Goal: Task Accomplishment & Management: Manage account settings

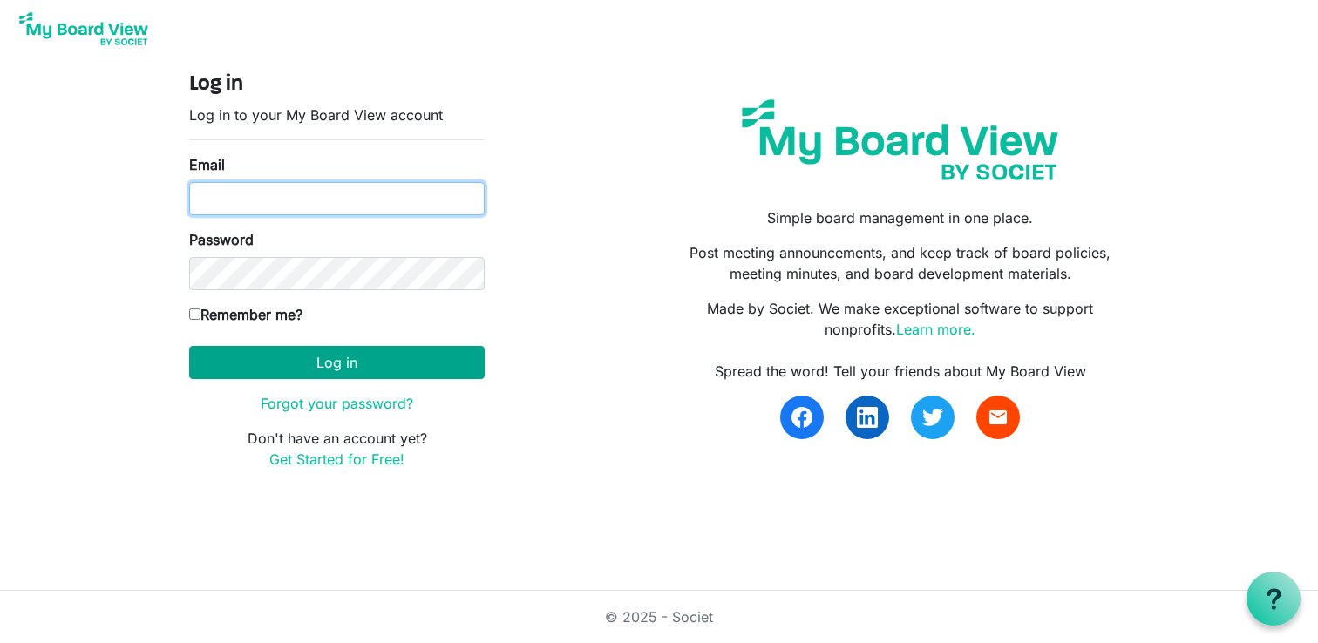
type input "[EMAIL_ADDRESS][DOMAIN_NAME]"
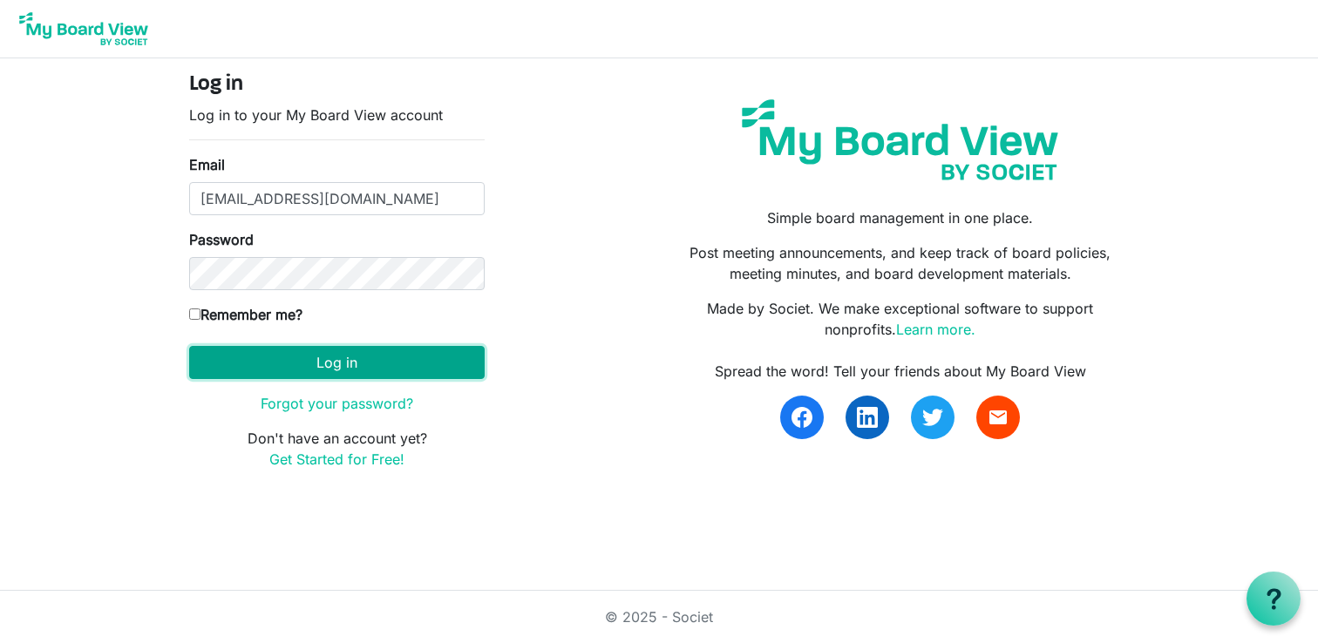
click at [427, 360] on button "Log in" at bounding box center [337, 362] width 296 height 33
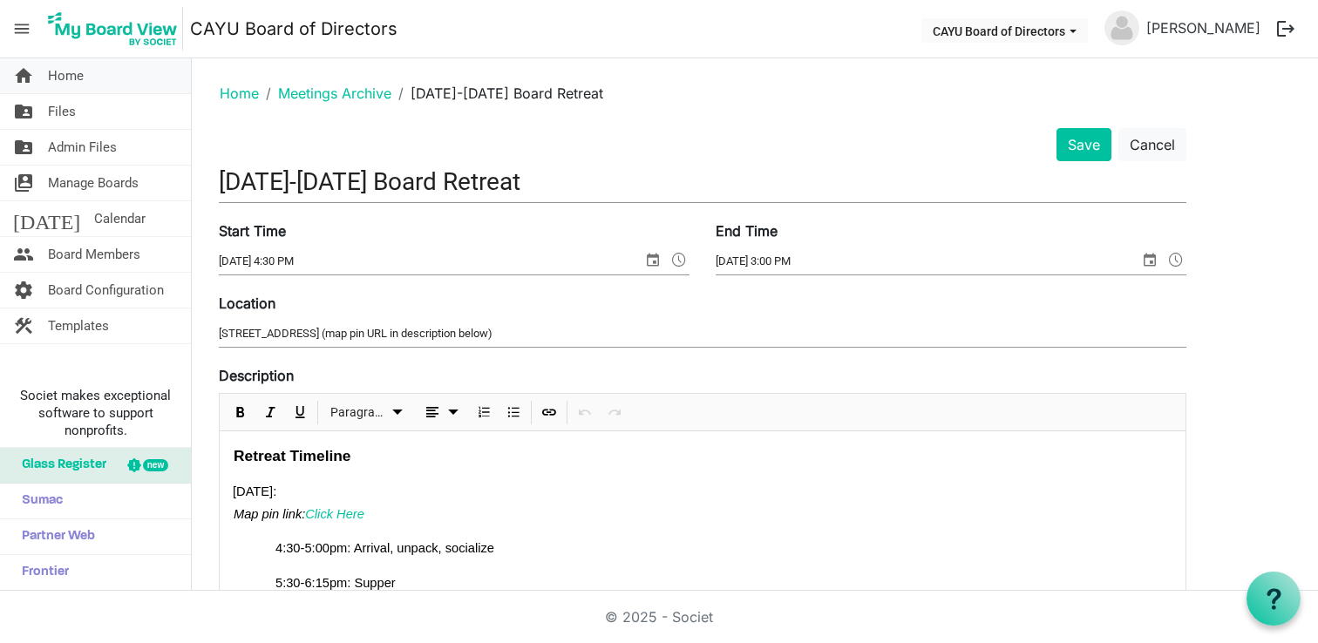
click at [96, 82] on link "home Home" at bounding box center [95, 75] width 191 height 35
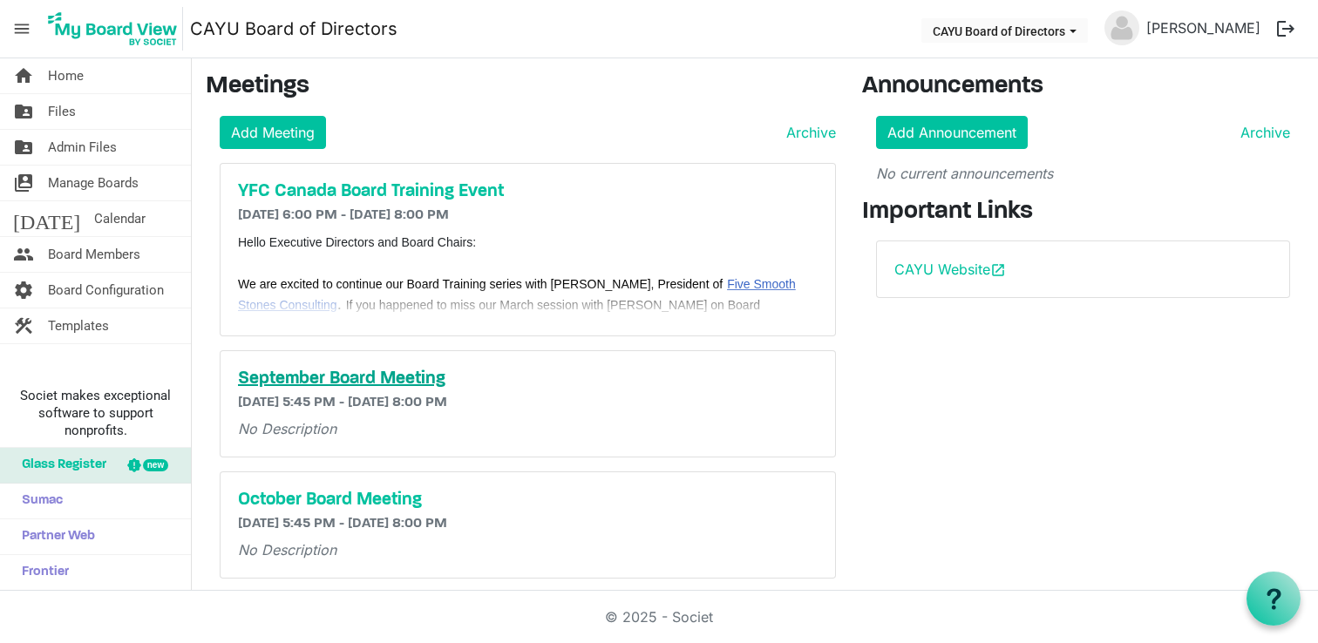
click at [400, 382] on h5 "September Board Meeting" at bounding box center [528, 379] width 580 height 21
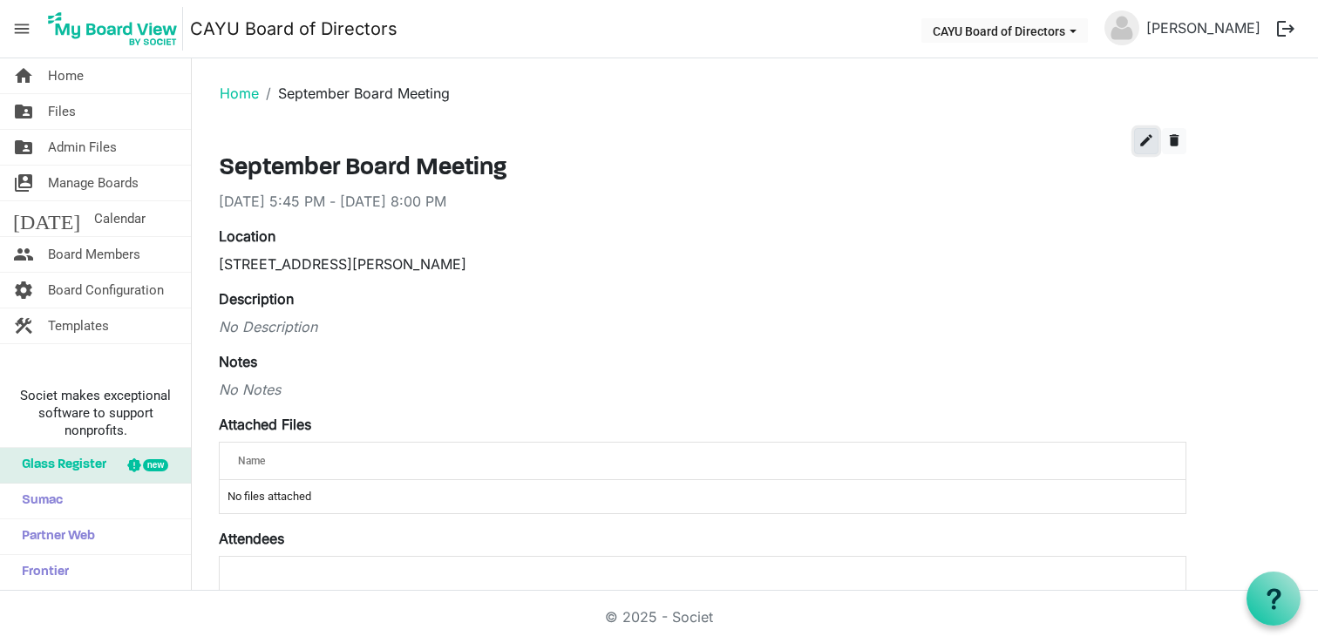
click at [1145, 142] on span "edit" at bounding box center [1147, 141] width 16 height 16
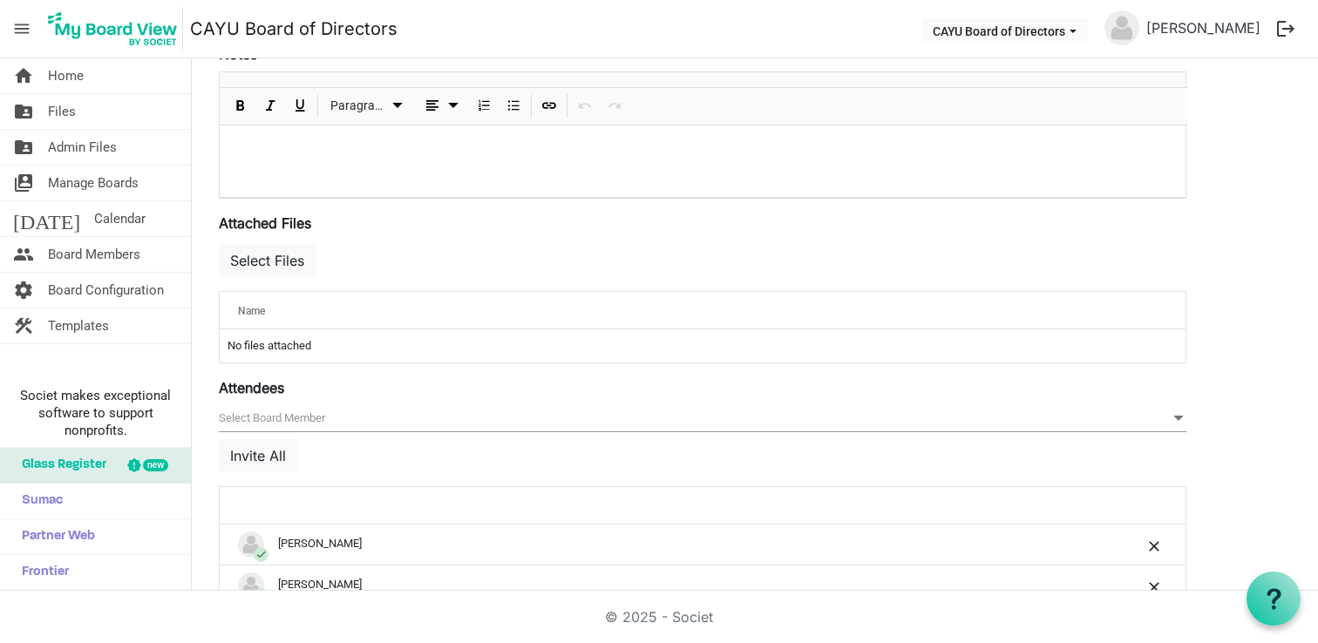
scroll to position [551, 0]
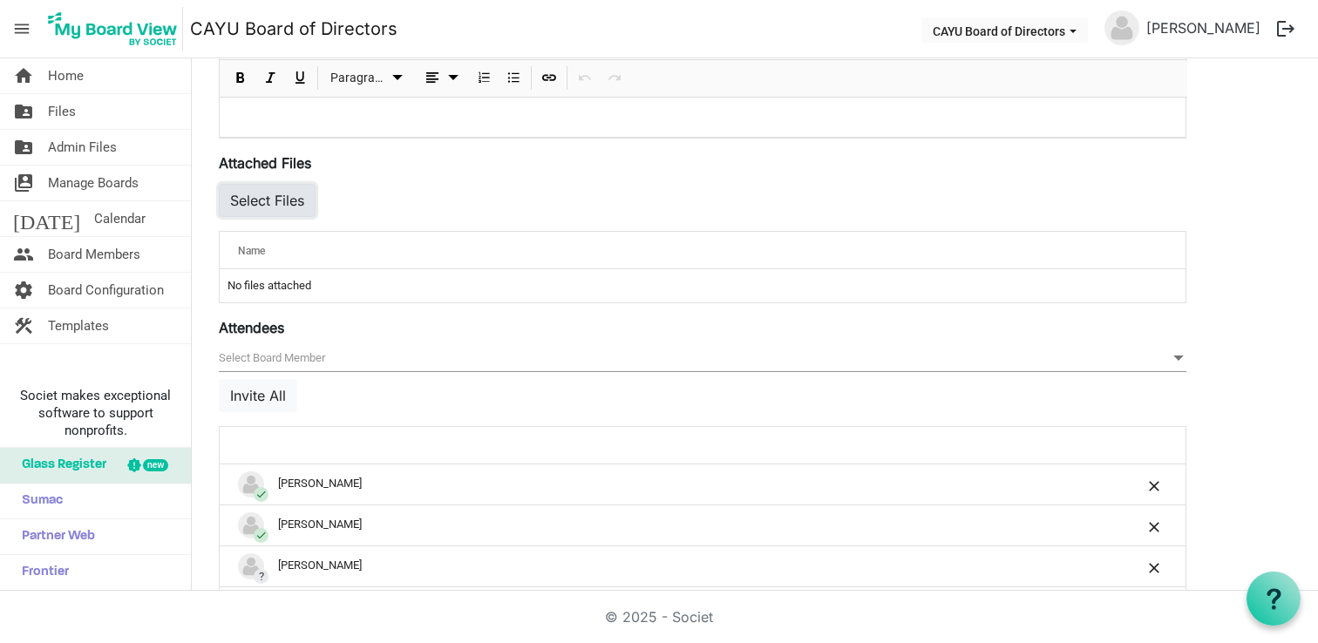
click at [289, 202] on button "Select Files" at bounding box center [267, 200] width 97 height 33
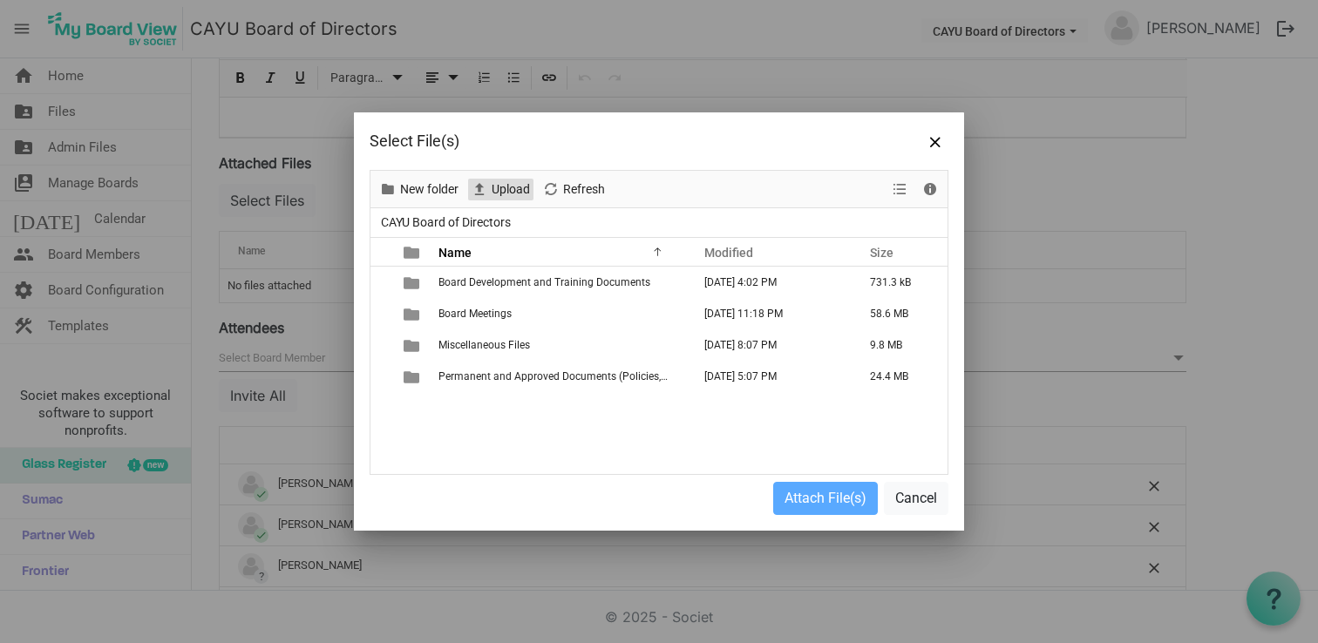
click at [494, 196] on span "Upload" at bounding box center [511, 190] width 42 height 22
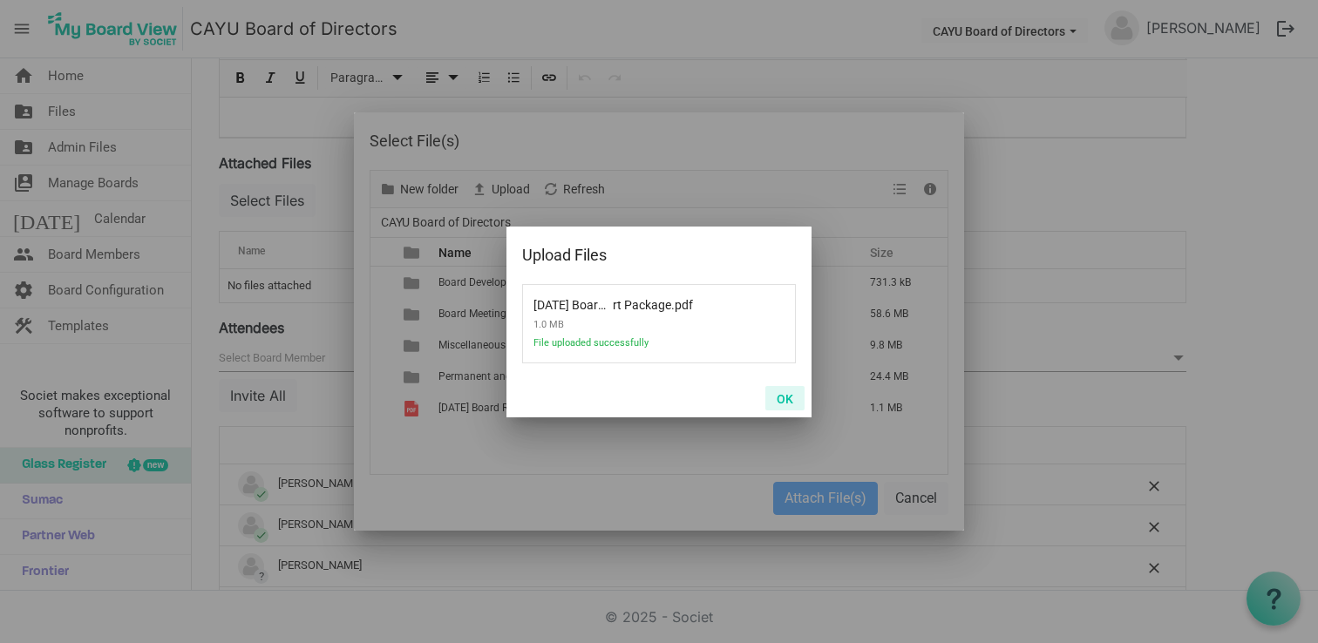
click at [790, 399] on button "OK" at bounding box center [784, 398] width 39 height 24
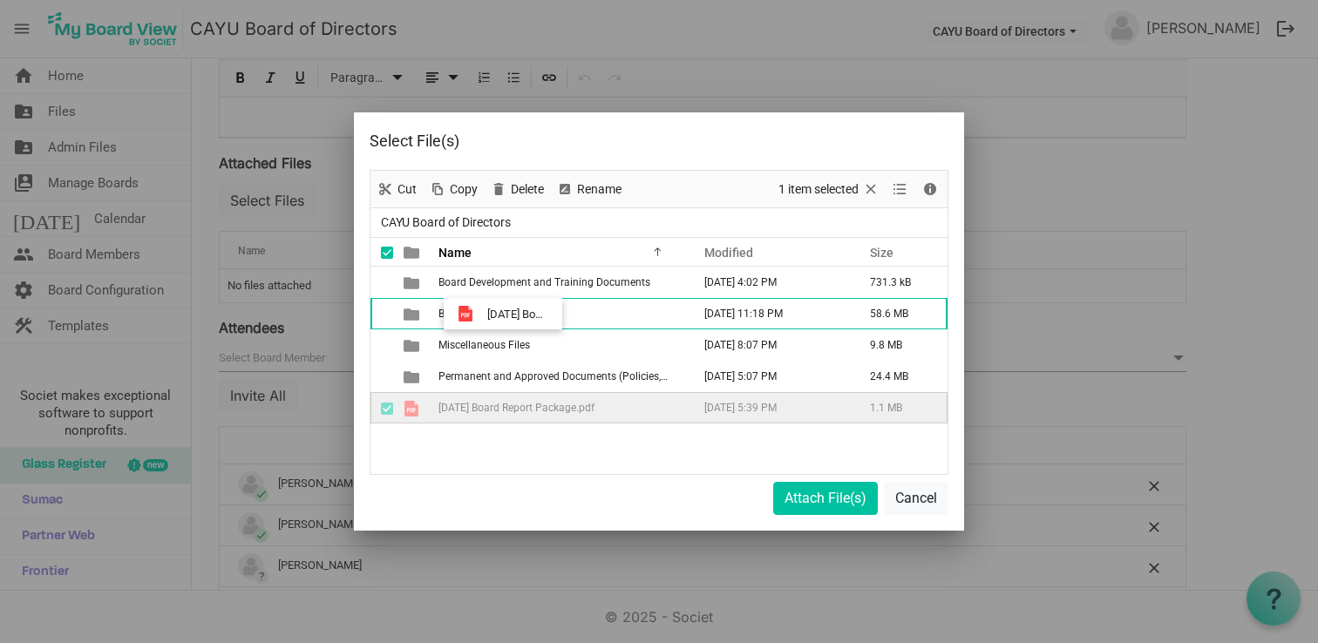
drag, startPoint x: 568, startPoint y: 410, endPoint x: 482, endPoint y: 315, distance: 127.8
click at [482, 315] on tbody "Board Development and Training Documents March 25, 2025 4:02 PM 731.3 kB Board …" at bounding box center [659, 345] width 577 height 157
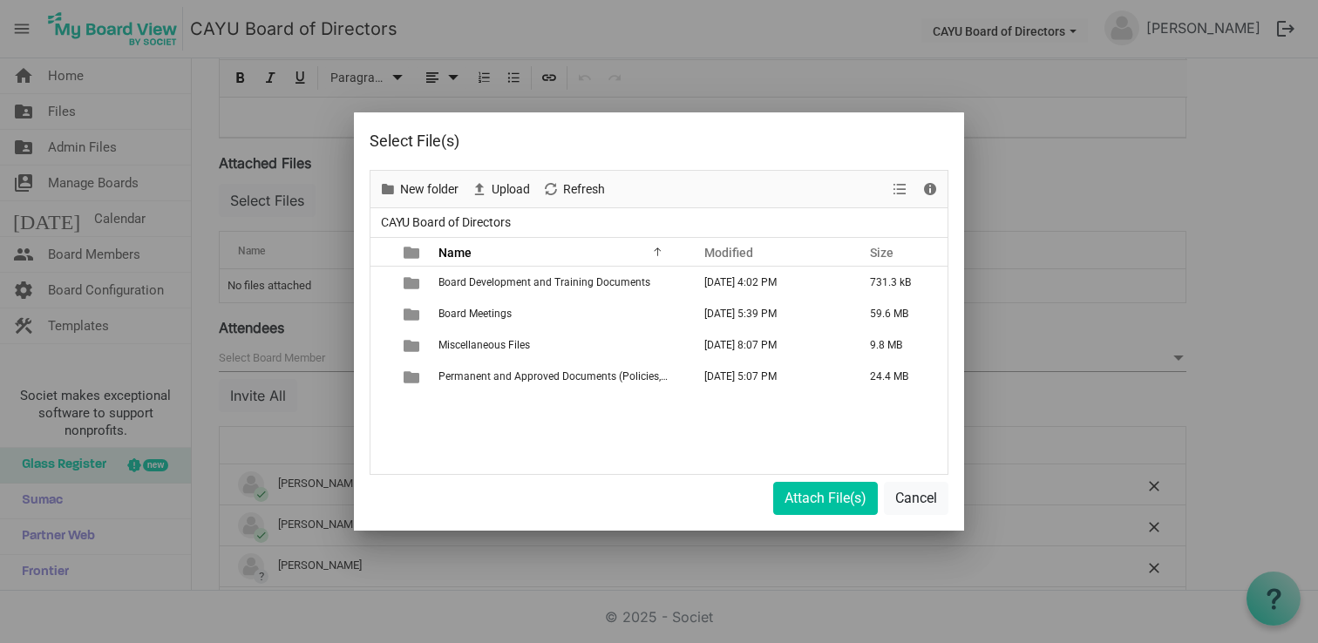
click at [482, 315] on span "Board Meetings" at bounding box center [475, 314] width 73 height 12
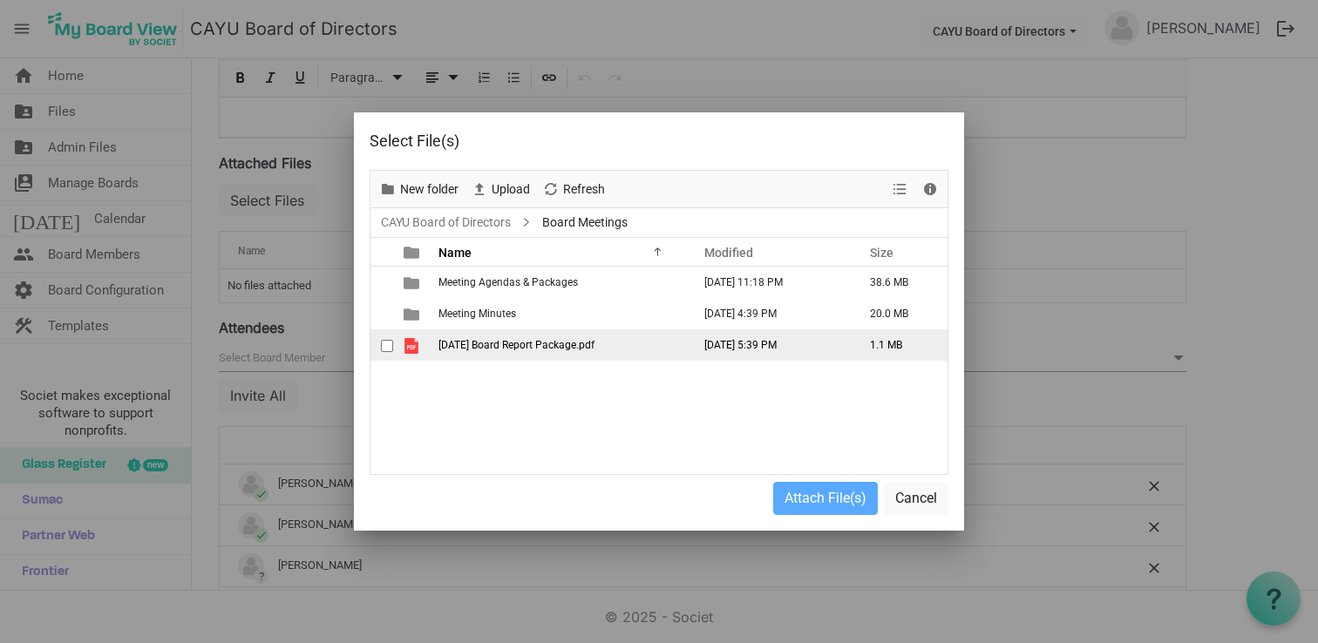
click at [534, 339] on span "09-22-2025 Board Report Package.pdf" at bounding box center [517, 345] width 156 height 12
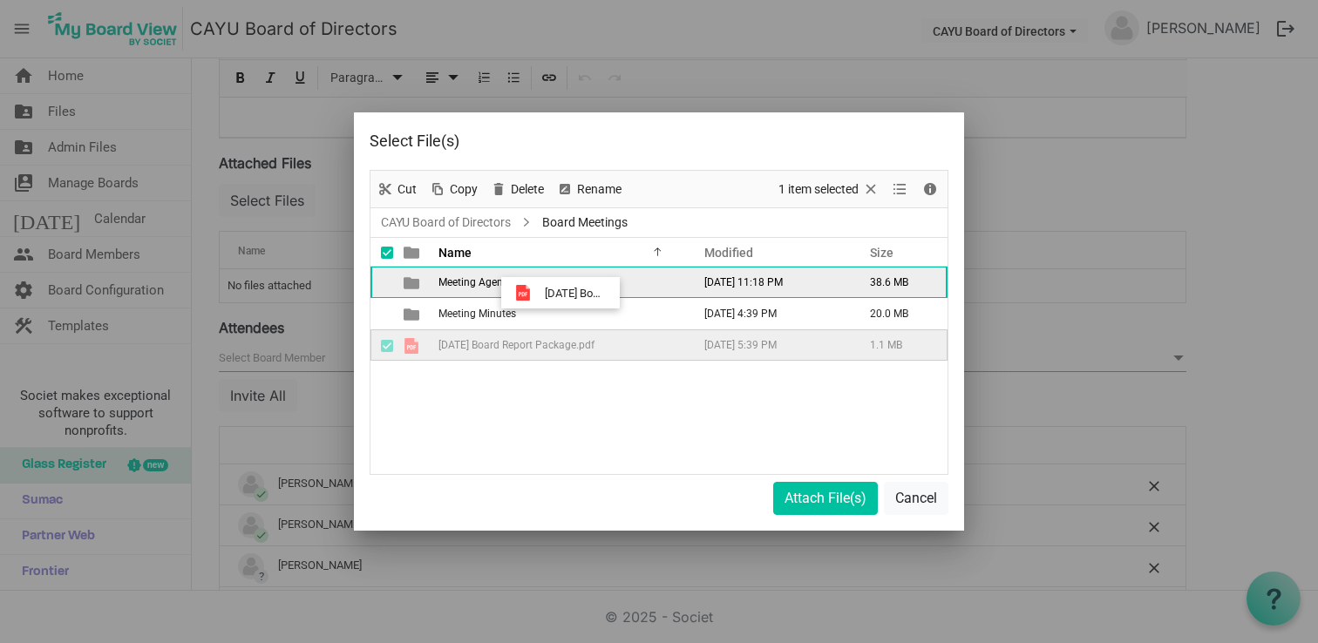
drag, startPoint x: 571, startPoint y: 348, endPoint x: 540, endPoint y: 293, distance: 63.3
click at [540, 293] on tbody "Meeting Agendas & Packages June 23, 2025 11:18 PM 38.6 MB Meeting Minutes May 0…" at bounding box center [659, 314] width 577 height 94
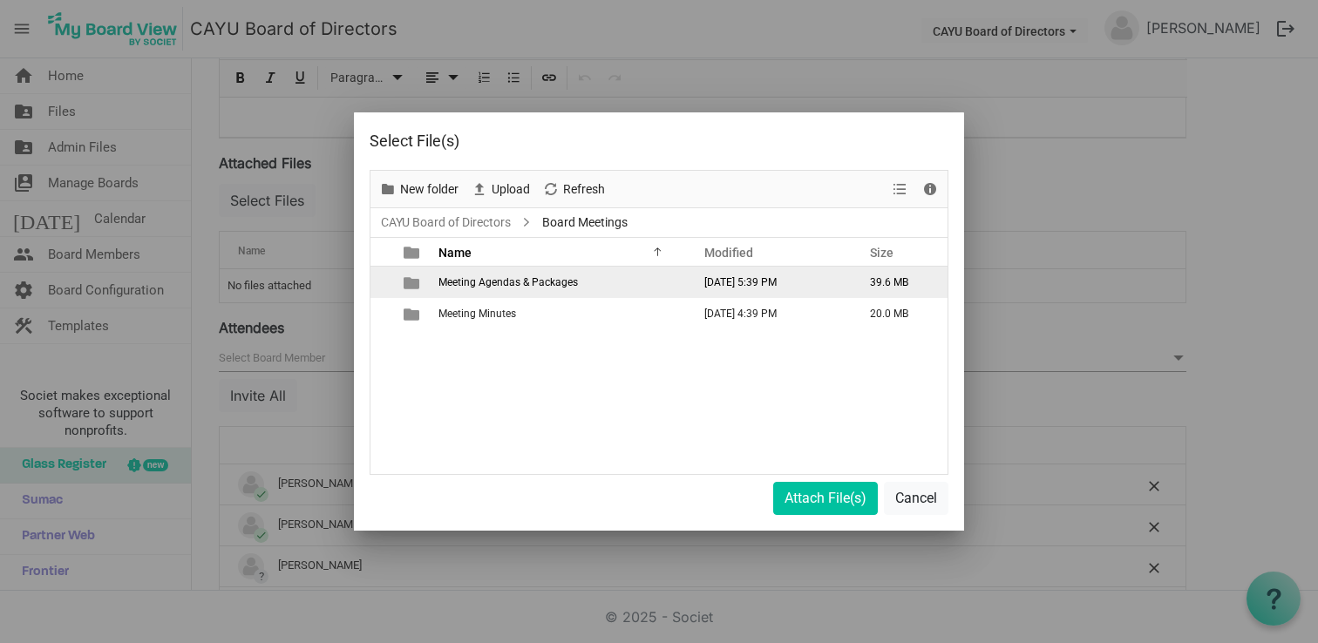
click at [547, 287] on span "Meeting Agendas & Packages" at bounding box center [508, 282] width 139 height 12
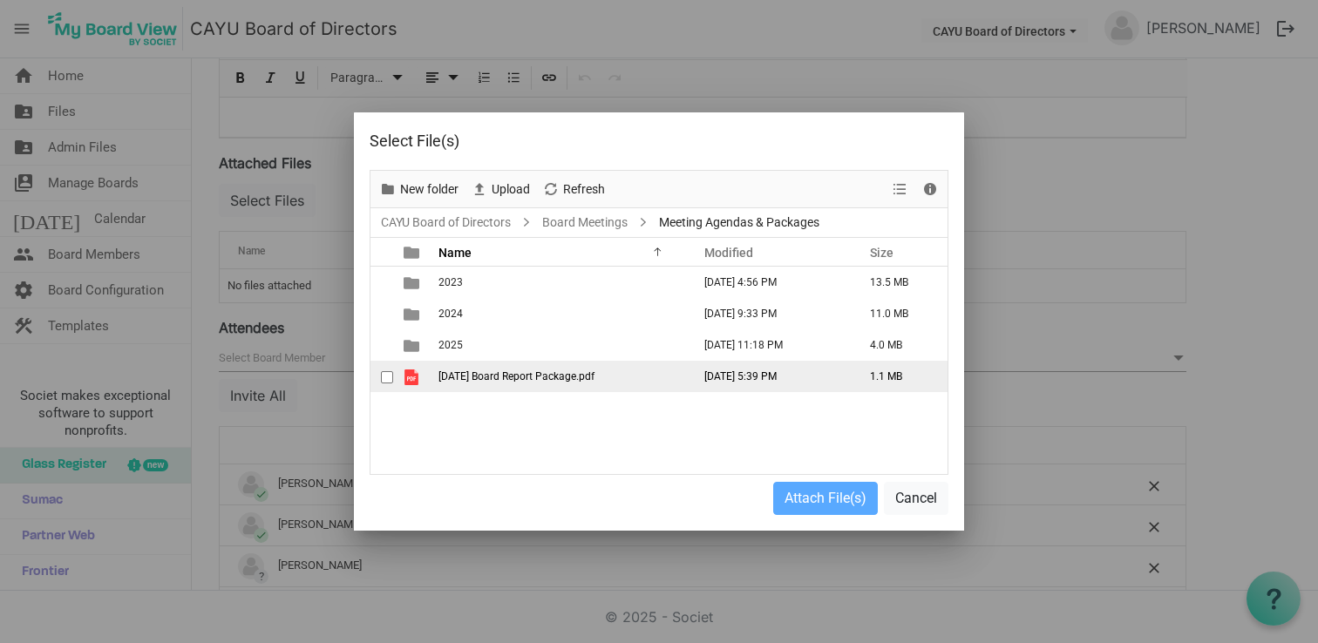
click at [557, 381] on span "09-22-2025 Board Report Package.pdf" at bounding box center [517, 377] width 156 height 12
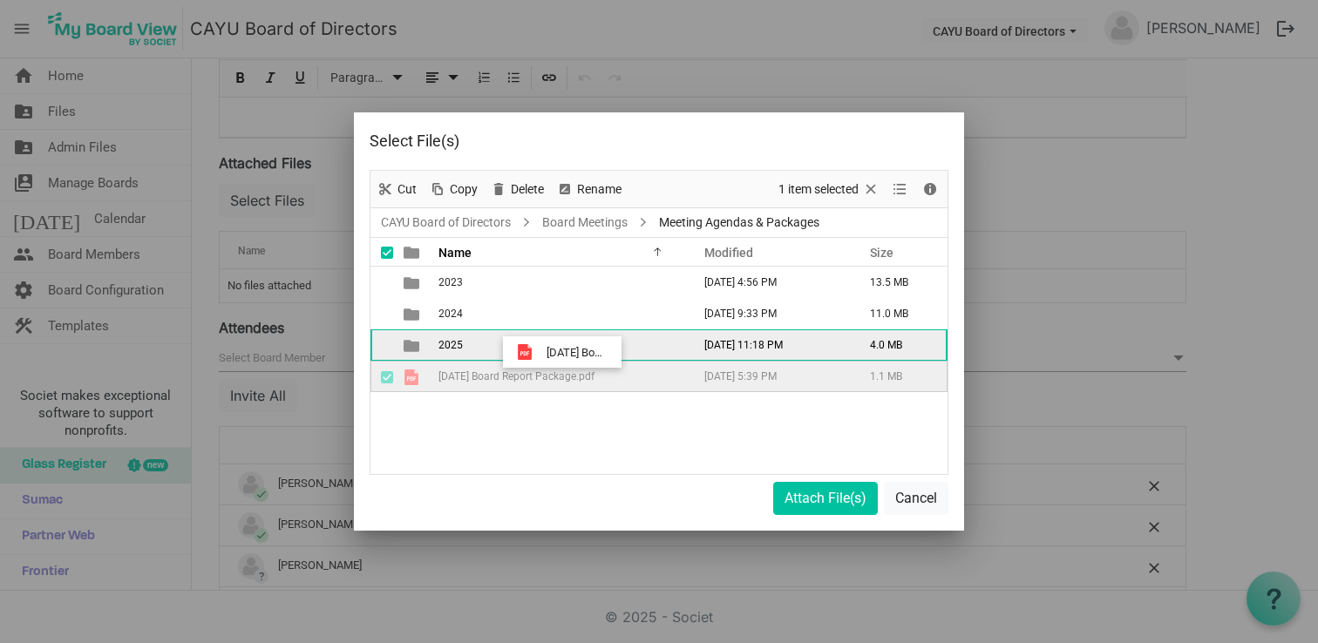
drag, startPoint x: 582, startPoint y: 376, endPoint x: 541, endPoint y: 352, distance: 48.0
click at [541, 352] on tbody "2023 January 17, 2024 4:56 PM 13.5 MB 2024 January 14, 2025 9:33 PM 11.0 MB 202…" at bounding box center [659, 330] width 577 height 126
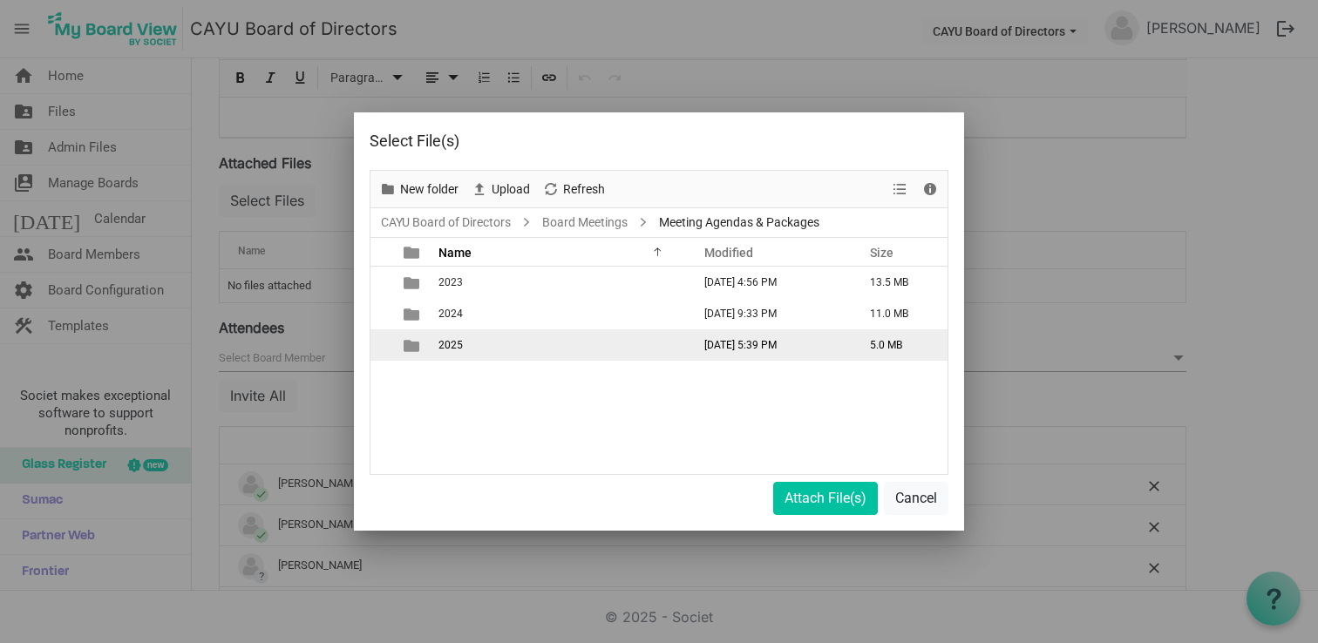
click at [583, 341] on td "2025" at bounding box center [559, 345] width 253 height 31
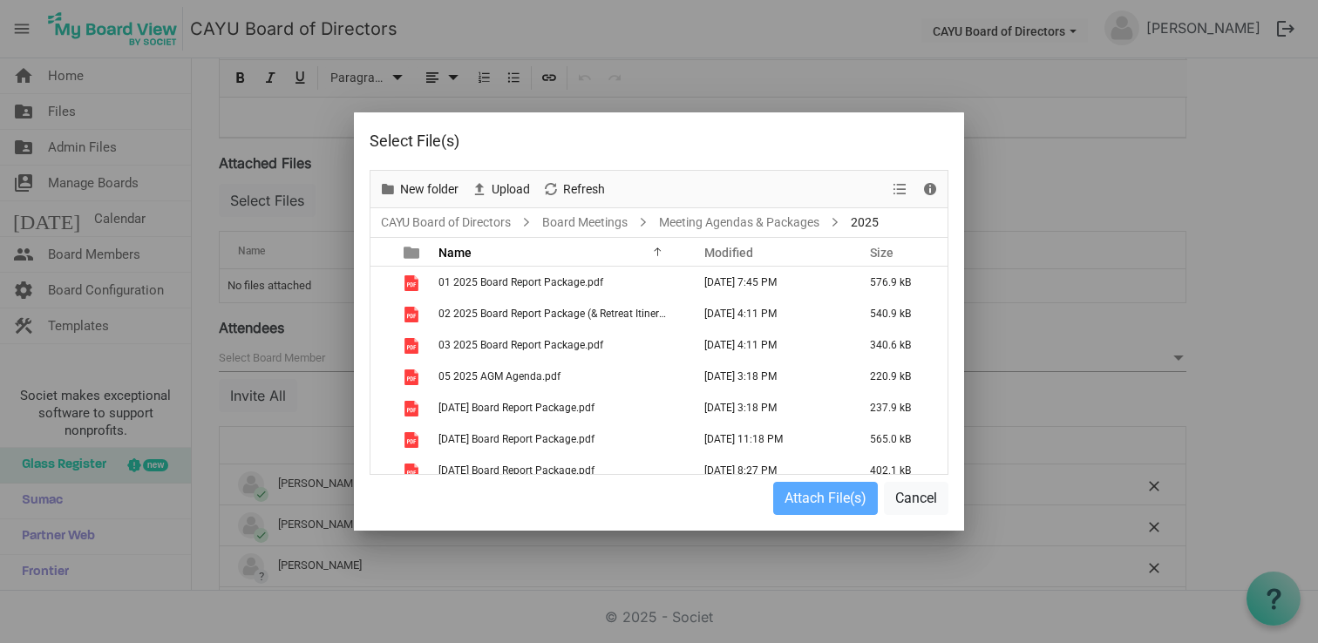
scroll to position [106, 0]
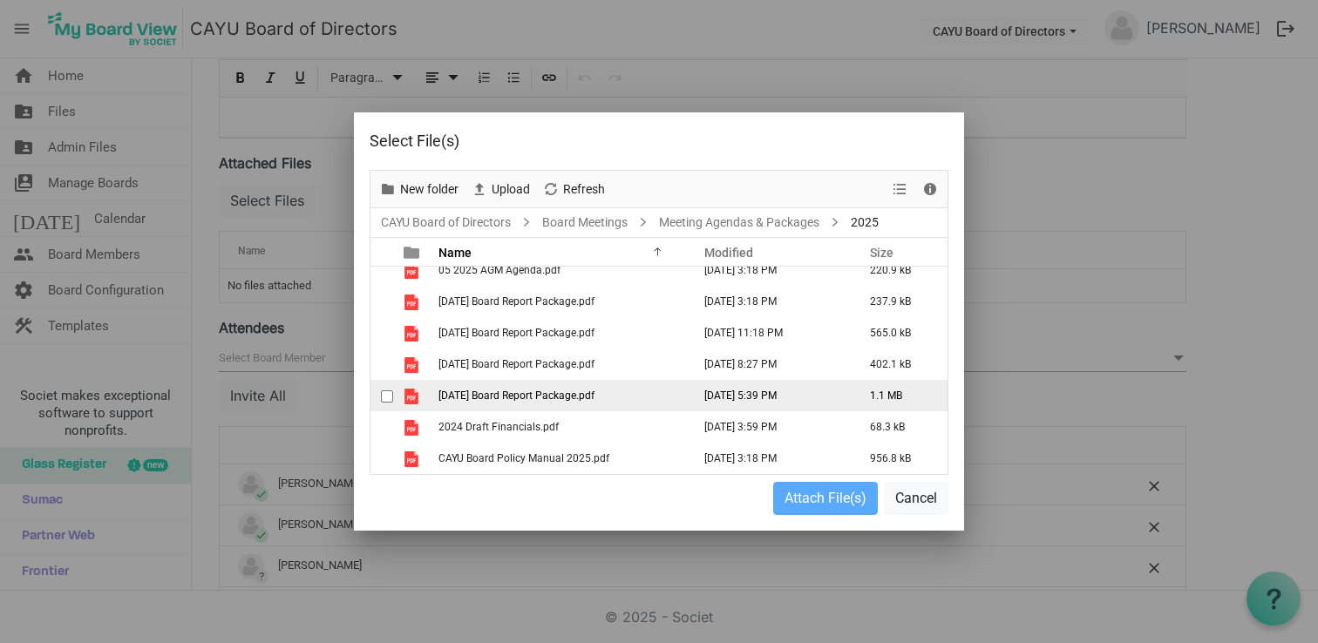
click at [595, 396] on span "09-22-2025 Board Report Package.pdf" at bounding box center [517, 396] width 156 height 12
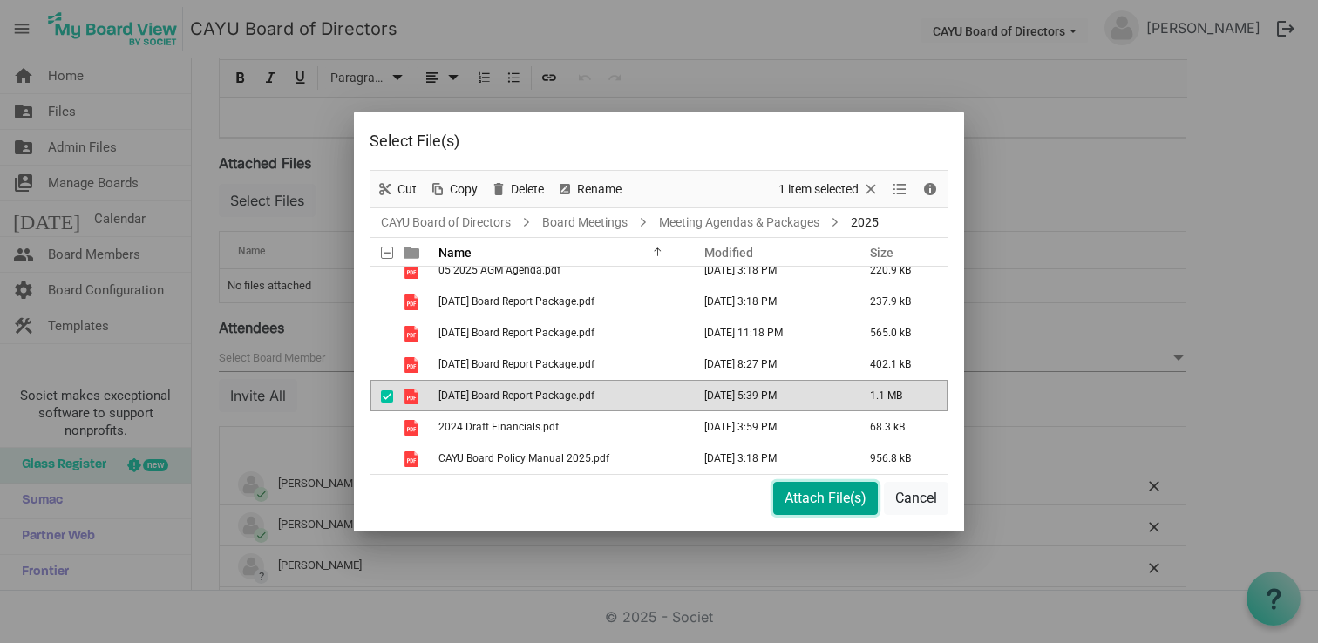
click at [820, 500] on button "Attach File(s)" at bounding box center [825, 498] width 105 height 33
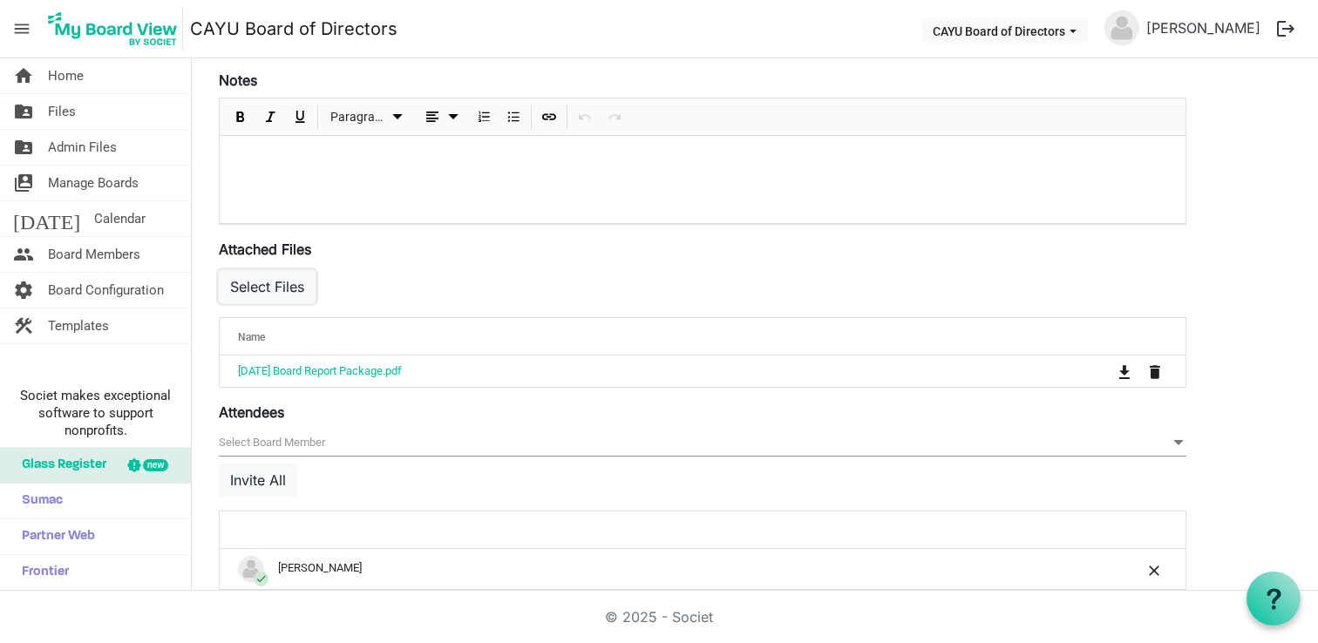
scroll to position [0, 0]
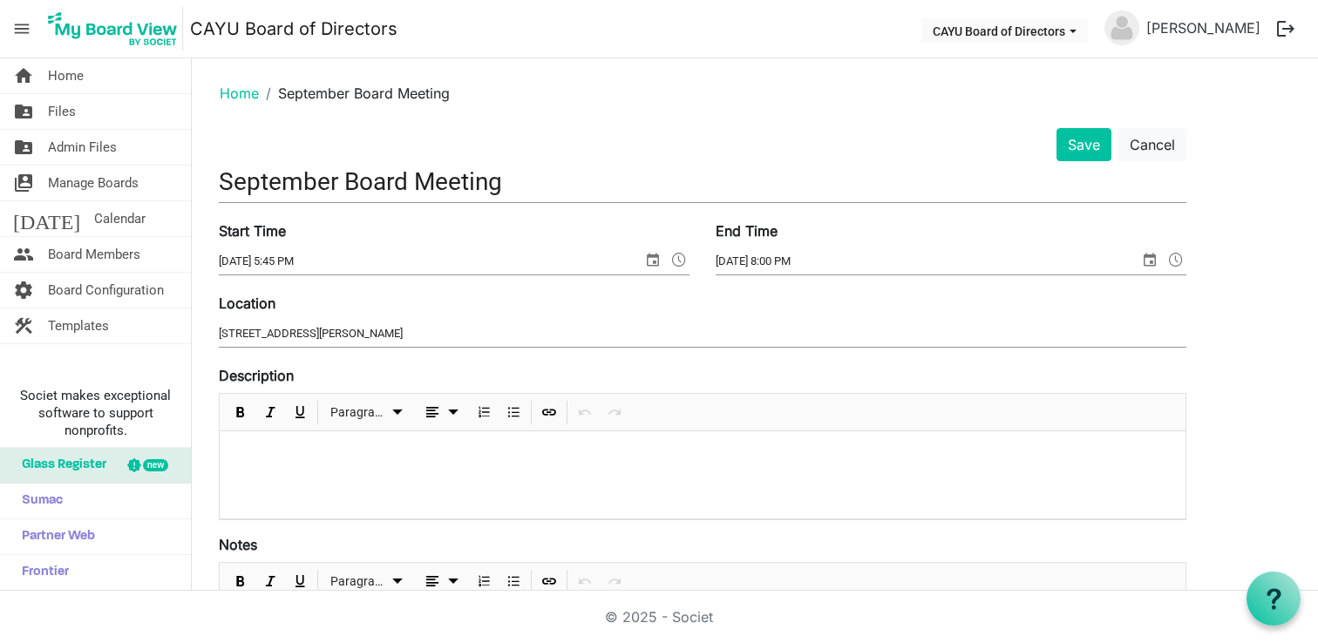
click at [1174, 261] on span at bounding box center [1176, 259] width 21 height 23
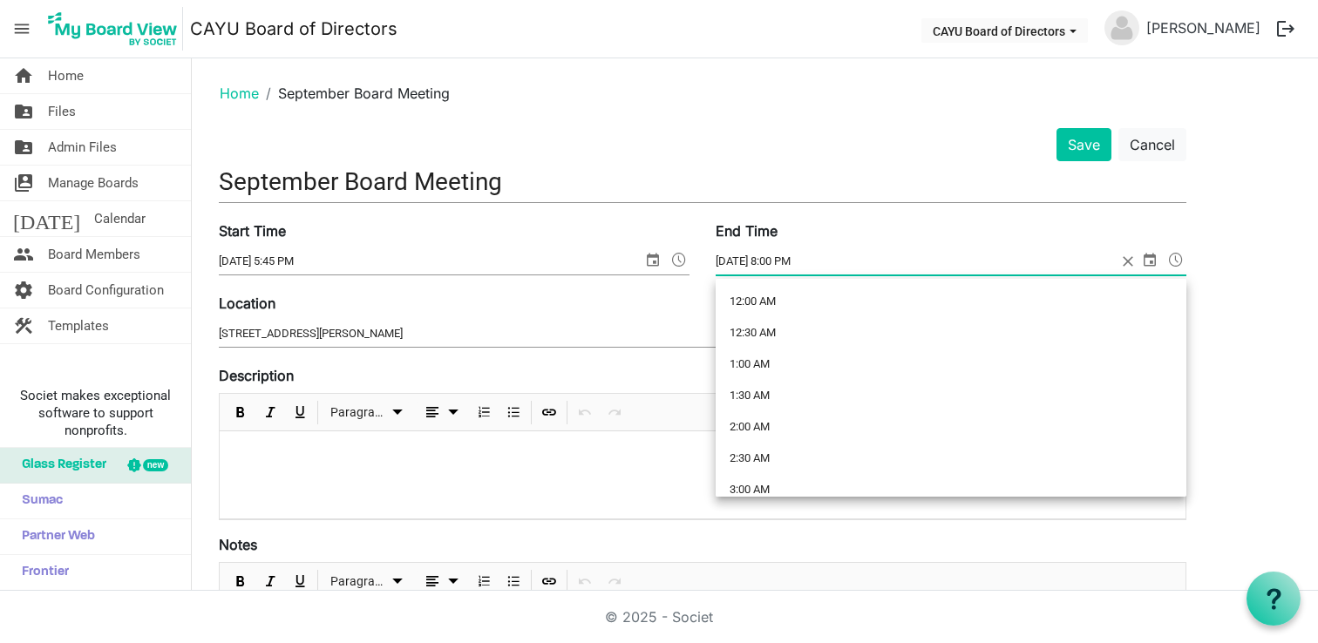
scroll to position [1169, 0]
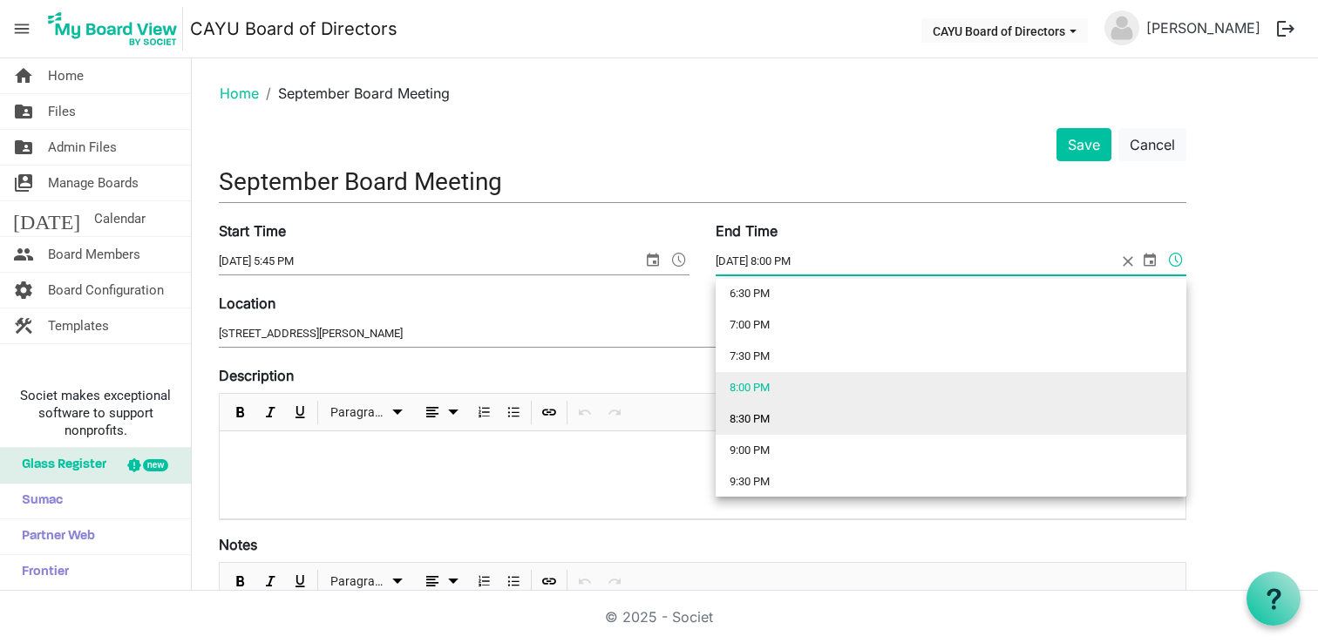
click at [847, 426] on li "8:30 PM" at bounding box center [951, 419] width 471 height 31
type input "9/22/2025 8:30 PM"
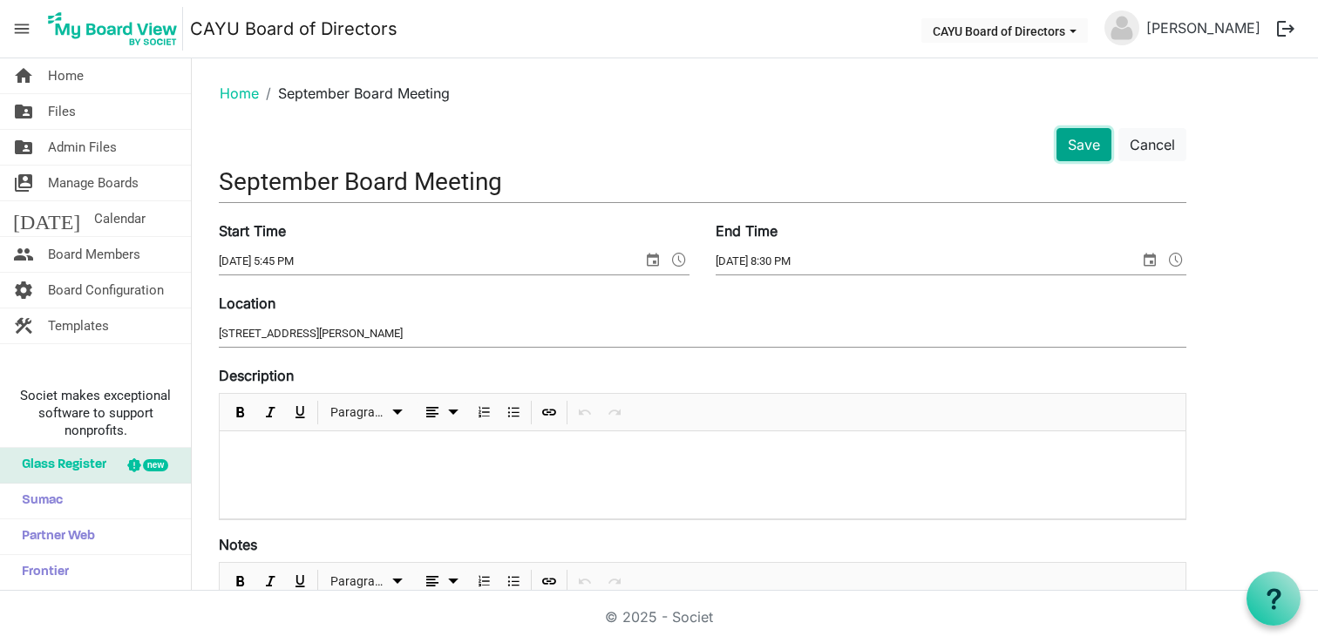
click at [1088, 157] on button "Save" at bounding box center [1084, 144] width 55 height 33
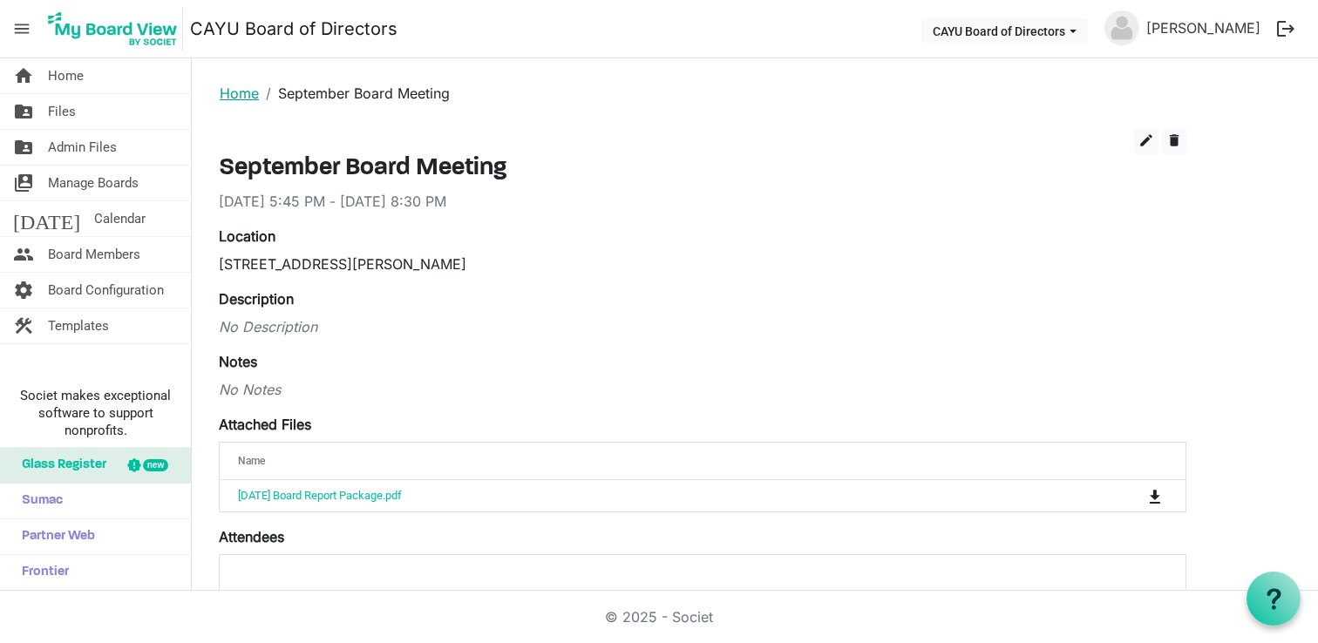
click at [239, 96] on link "Home" at bounding box center [239, 93] width 39 height 17
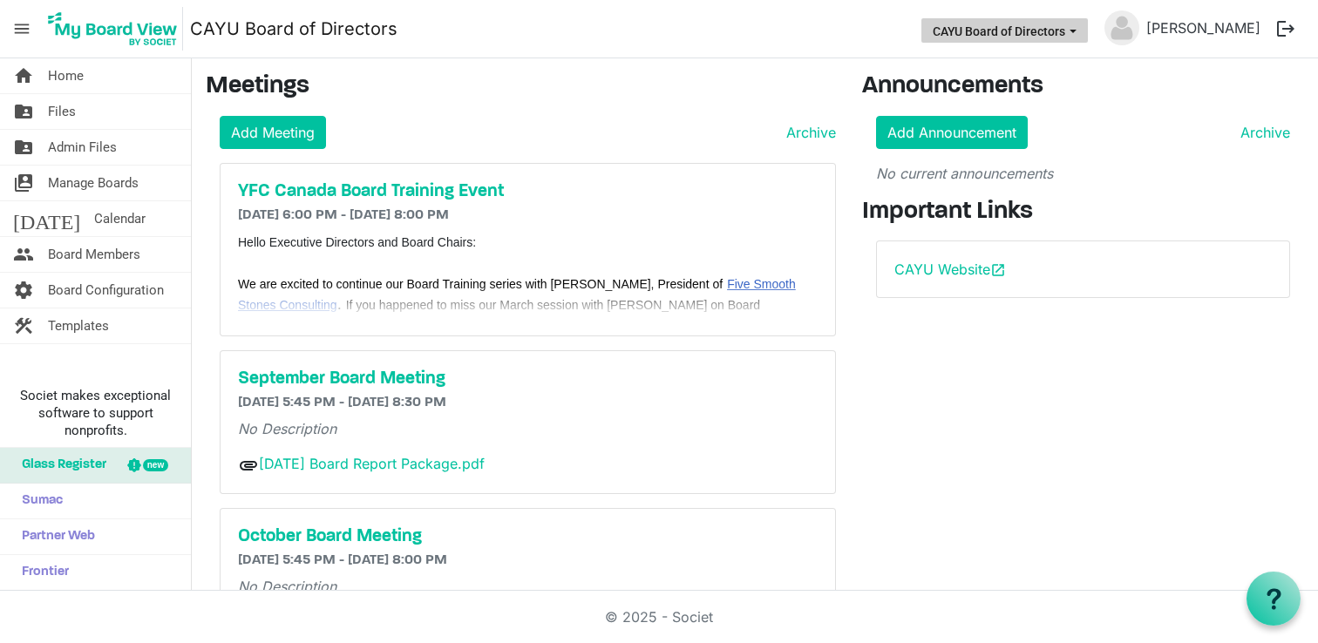
click at [1081, 32] on span "CAYU Board of Directors dropdownbutton" at bounding box center [1073, 31] width 16 height 7
click at [881, 35] on nav "menu CAYU Board of Directors CAYU Board of Directors Jerel Peters logout" at bounding box center [659, 29] width 1318 height 58
